Goal: Information Seeking & Learning: Learn about a topic

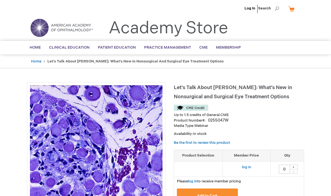
click at [251, 4] on li "Log In" at bounding box center [250, 8] width 14 height 17
click at [250, 9] on link "Log In" at bounding box center [249, 8] width 11 height 4
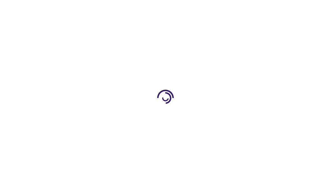
type input "0"
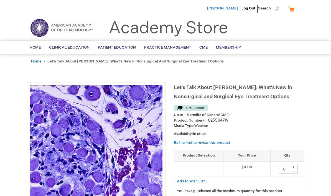
click at [213, 9] on span "[PERSON_NAME]" at bounding box center [222, 8] width 31 height 4
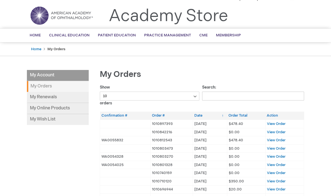
scroll to position [12, 0]
click at [275, 124] on span "View Order" at bounding box center [276, 123] width 19 height 4
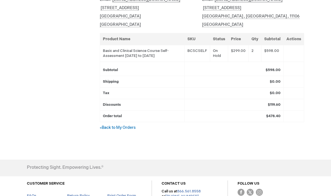
scroll to position [162, 0]
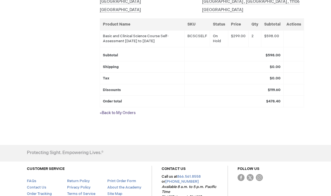
click at [131, 111] on link "« Back to My Orders" at bounding box center [118, 113] width 36 height 5
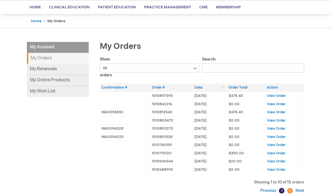
scroll to position [31, 0]
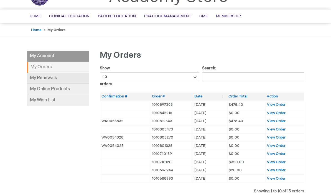
click at [58, 77] on link "My Renewals" at bounding box center [58, 78] width 62 height 11
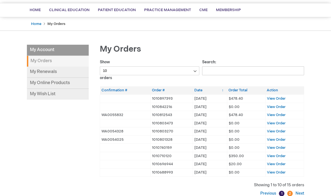
scroll to position [0, 0]
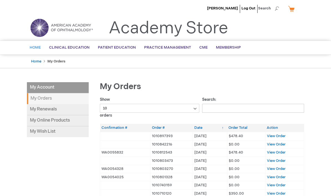
click at [36, 47] on span "Home" at bounding box center [35, 47] width 11 height 4
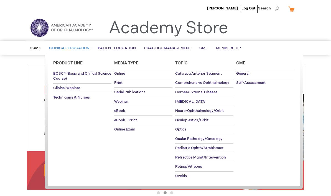
click at [74, 45] on link "Clinical Education" at bounding box center [69, 48] width 49 height 14
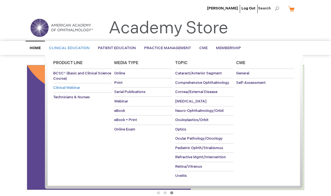
click at [70, 89] on span "Clinical Webinar" at bounding box center [66, 87] width 27 height 4
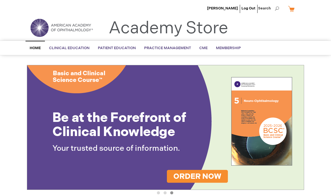
click at [254, 32] on div "Toggle Nav Academy Store" at bounding box center [165, 29] width 285 height 21
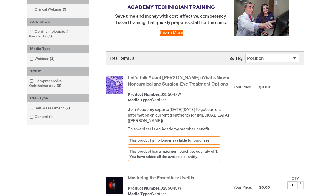
scroll to position [94, 0]
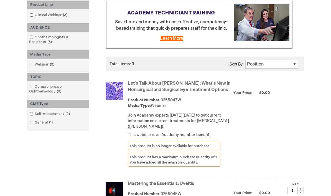
click at [193, 83] on link "Let's Talk About [PERSON_NAME]: What's New in Nonsurgical and Surgical Eye Trea…" at bounding box center [179, 87] width 102 height 12
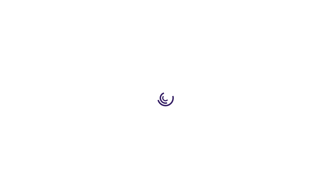
type input "0"
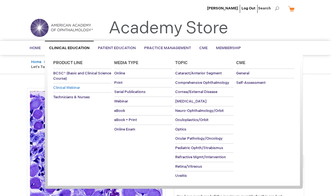
click at [66, 86] on span "Clinical Webinar" at bounding box center [66, 87] width 27 height 4
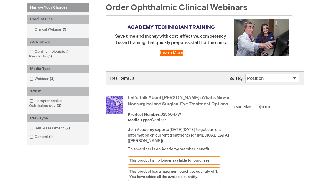
scroll to position [80, 0]
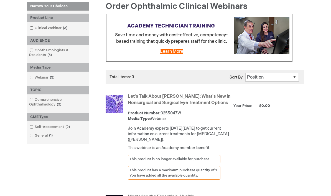
click at [181, 170] on div "This product has a maximum purchase quantity of 1. You have added all the avail…" at bounding box center [174, 173] width 93 height 14
click at [166, 152] on div "Let's Talk About TED: What's New in Nonsurgical and Surgical Eye Treatment Opti…" at bounding box center [216, 137] width 176 height 90
click at [169, 142] on div "Join Academy experts on Thursday, September 18 to get current information on cu…" at bounding box center [179, 138] width 103 height 25
click at [189, 99] on link "Let's Talk About [PERSON_NAME]: What's New in Nonsurgical and Surgical Eye Trea…" at bounding box center [179, 100] width 102 height 12
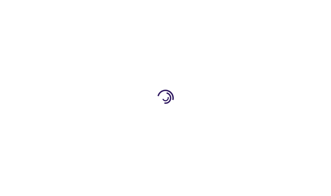
type input "0"
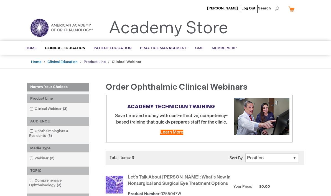
click at [95, 62] on link "Product Line" at bounding box center [95, 62] width 22 height 4
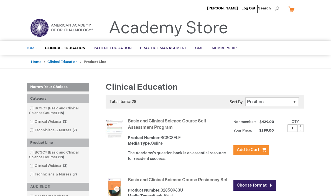
click at [29, 48] on span "Home" at bounding box center [30, 48] width 11 height 4
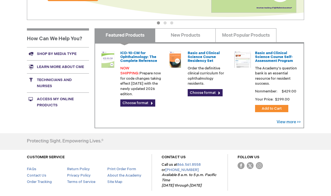
scroll to position [160, 0]
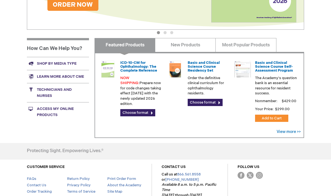
click at [43, 115] on link "Access My Online Products" at bounding box center [58, 111] width 62 height 19
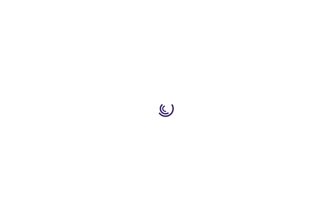
type input "0"
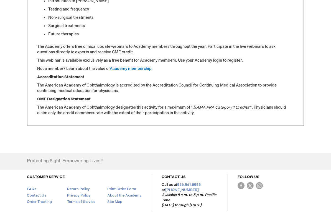
scroll to position [217, 0]
